Goal: Task Accomplishment & Management: Complete application form

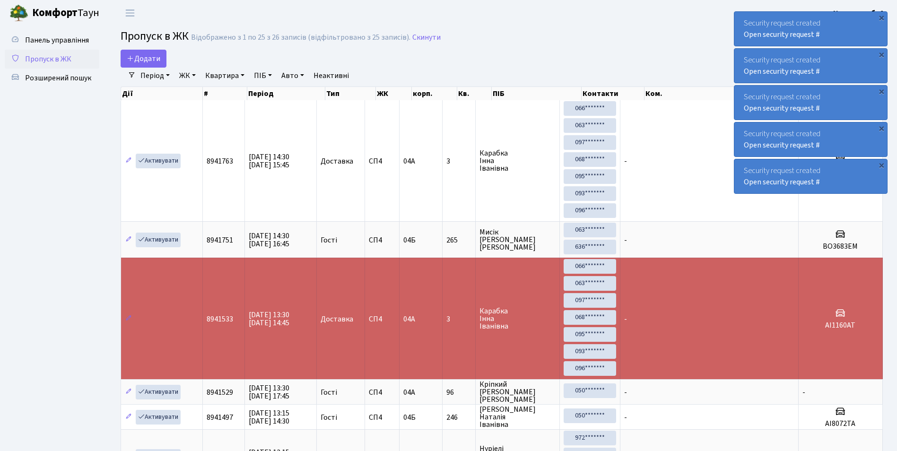
select select "25"
click at [152, 60] on span "Додати" at bounding box center [144, 58] width 34 height 10
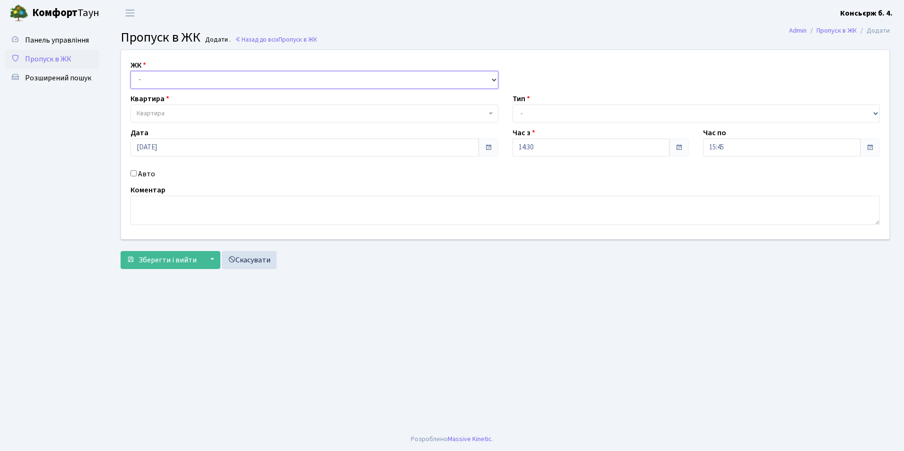
click at [173, 81] on select "- СП4, Столичне шосе, 5" at bounding box center [315, 80] width 368 height 18
select select "325"
click at [131, 71] on select "- СП4, Столичне шосе, 5" at bounding box center [315, 80] width 368 height 18
select select
click at [177, 109] on span "Квартира" at bounding box center [312, 113] width 350 height 9
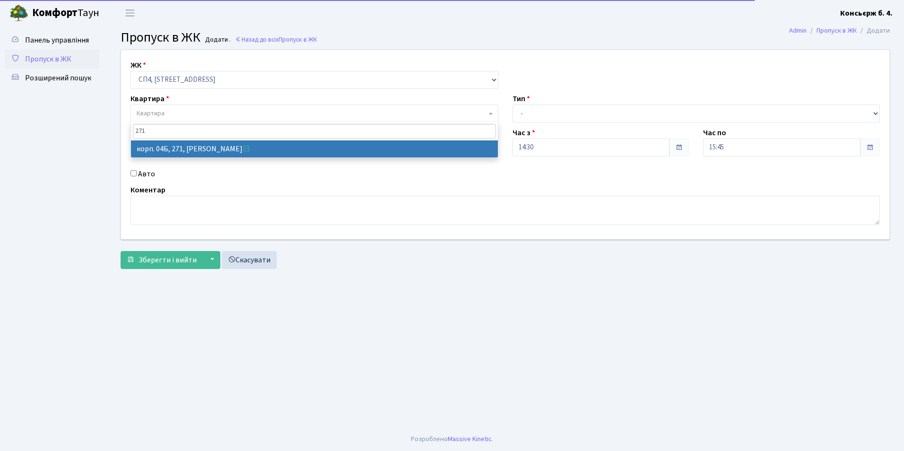
type input "271"
select select "21299"
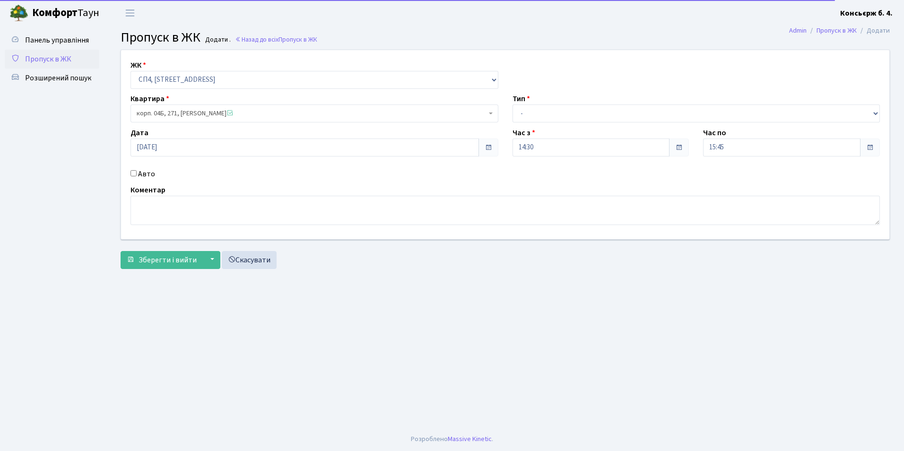
click at [131, 170] on div "Авто" at bounding box center [314, 173] width 382 height 11
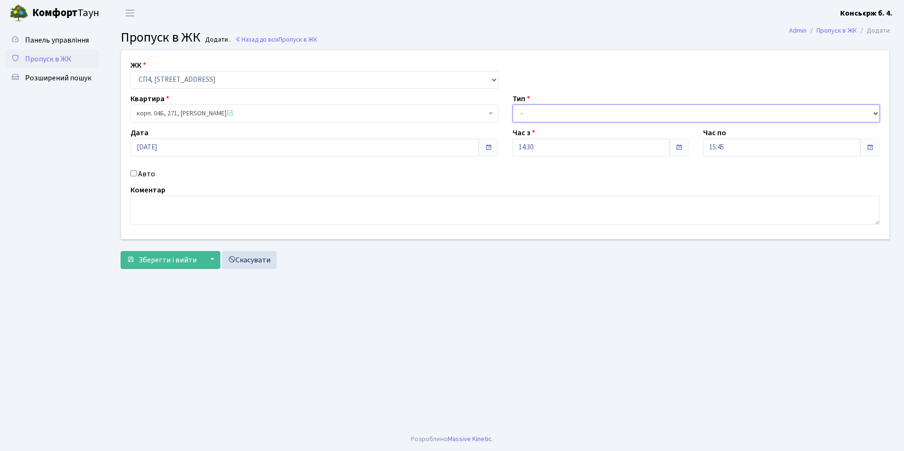
click at [532, 115] on select "- Доставка Таксі Гості Сервіс" at bounding box center [697, 114] width 368 height 18
select select "1"
click at [513, 105] on select "- Доставка Таксі Гості Сервіс" at bounding box center [697, 114] width 368 height 18
click at [134, 169] on div "Авто" at bounding box center [314, 173] width 382 height 11
click at [132, 172] on input "Авто" at bounding box center [134, 173] width 6 height 6
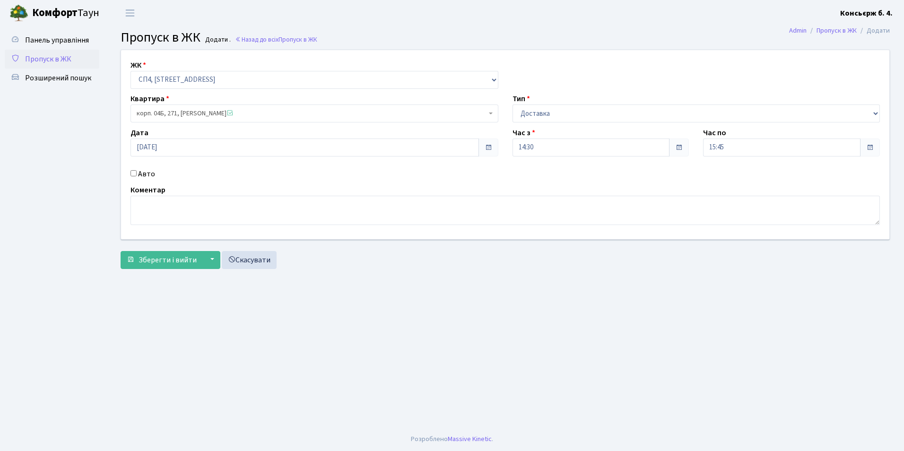
checkbox input "true"
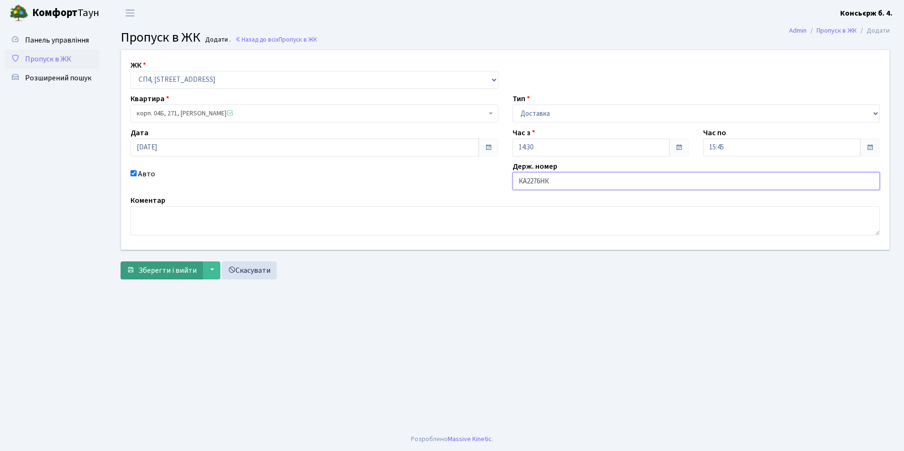
type input "КА2276НК"
click at [146, 272] on span "Зберегти і вийти" at bounding box center [168, 270] width 58 height 10
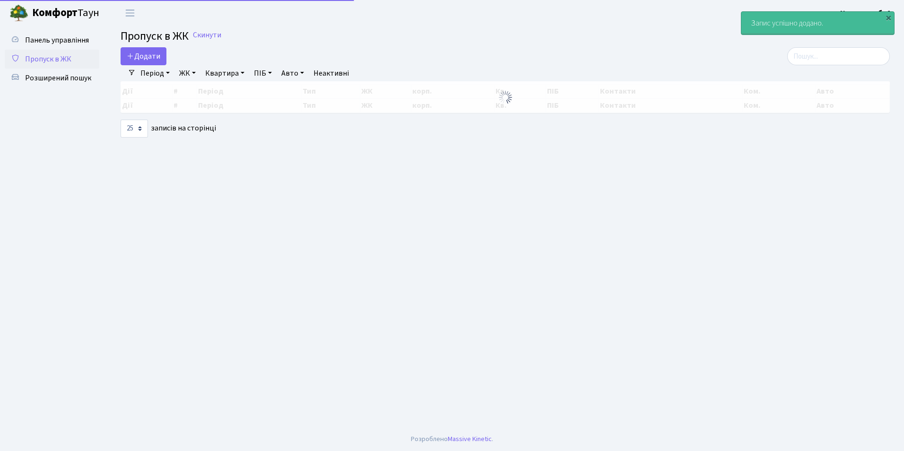
select select "25"
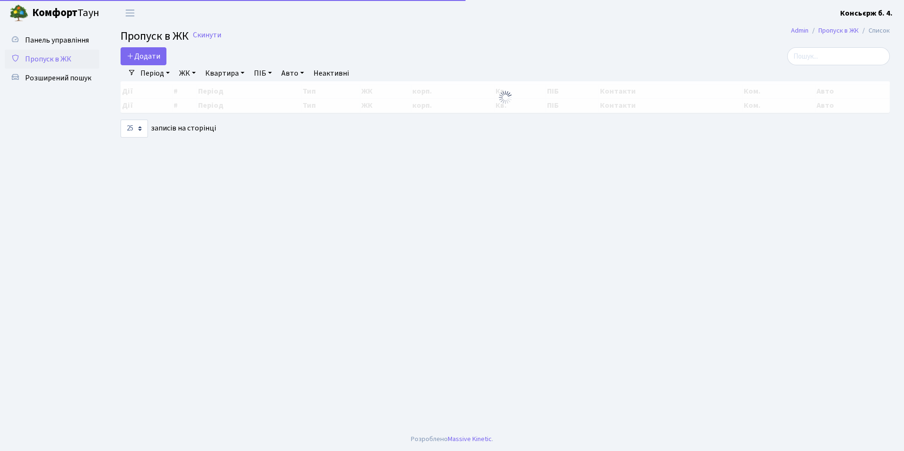
select select "25"
